Goal: Information Seeking & Learning: Learn about a topic

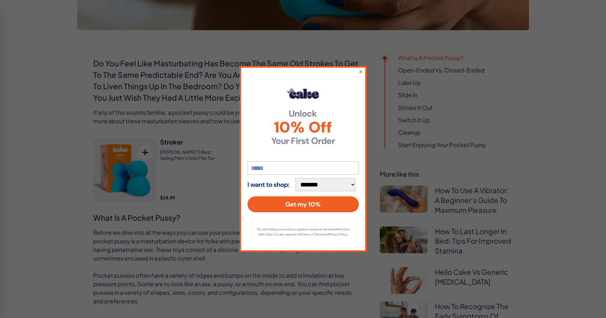
scroll to position [276, 0]
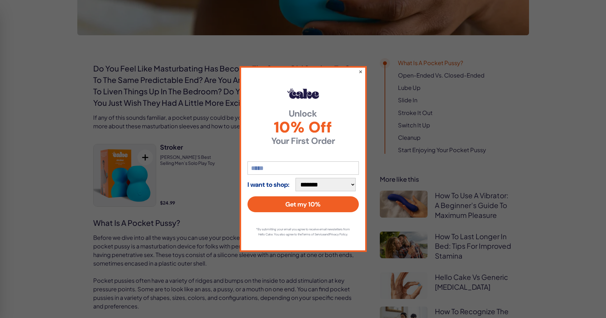
click at [361, 68] on button "×" at bounding box center [360, 72] width 4 height 8
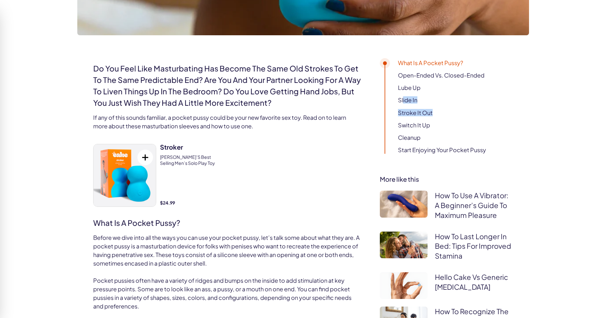
drag, startPoint x: 394, startPoint y: 94, endPoint x: 427, endPoint y: 120, distance: 41.4
click at [427, 120] on div "What Is a Pocket Pussy? Open-Ended vs. Closed-Ended Lube Up Slide In Stroke It …" at bounding box center [435, 106] width 111 height 95
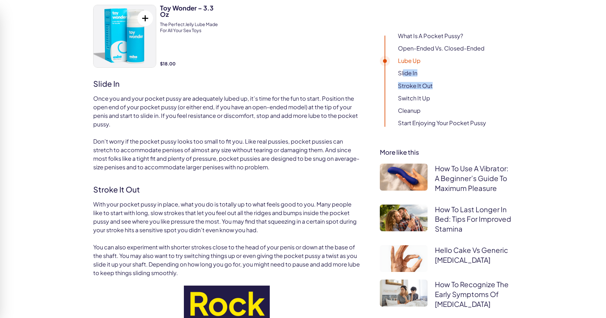
scroll to position [1277, 0]
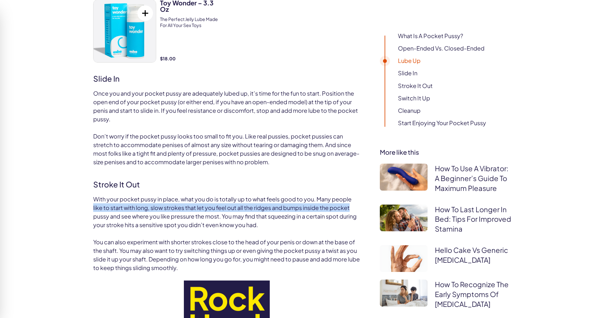
drag, startPoint x: 605, startPoint y: 191, endPoint x: 605, endPoint y: 206, distance: 14.3
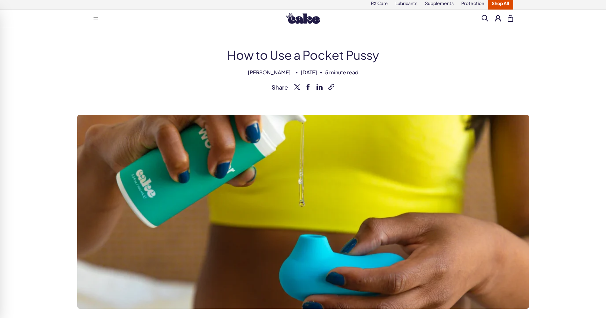
scroll to position [0, 0]
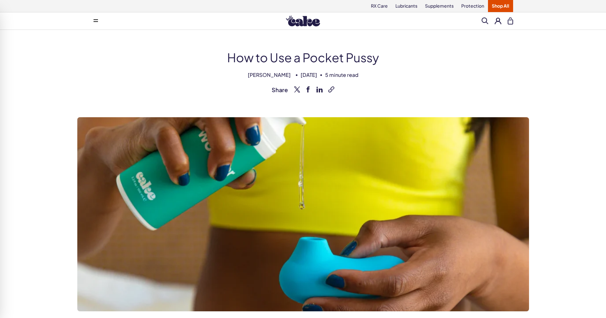
click at [484, 19] on span at bounding box center [484, 20] width 7 height 7
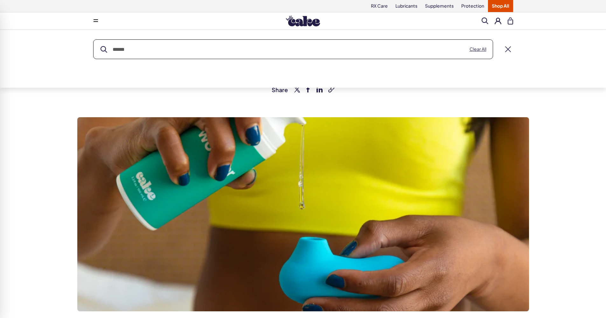
click at [116, 49] on input "text" at bounding box center [292, 49] width 399 height 19
click at [103, 47] on button "submit" at bounding box center [103, 49] width 7 height 7
click at [102, 49] on button "submit" at bounding box center [103, 49] width 7 height 7
click at [99, 48] on input "**********" at bounding box center [292, 49] width 399 height 19
click at [157, 49] on input "**********" at bounding box center [292, 49] width 399 height 19
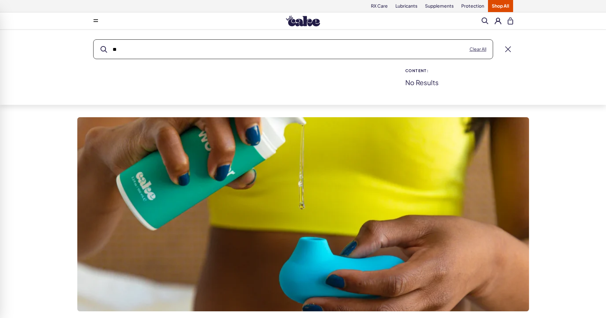
type input "*"
